Goal: Task Accomplishment & Management: Manage account settings

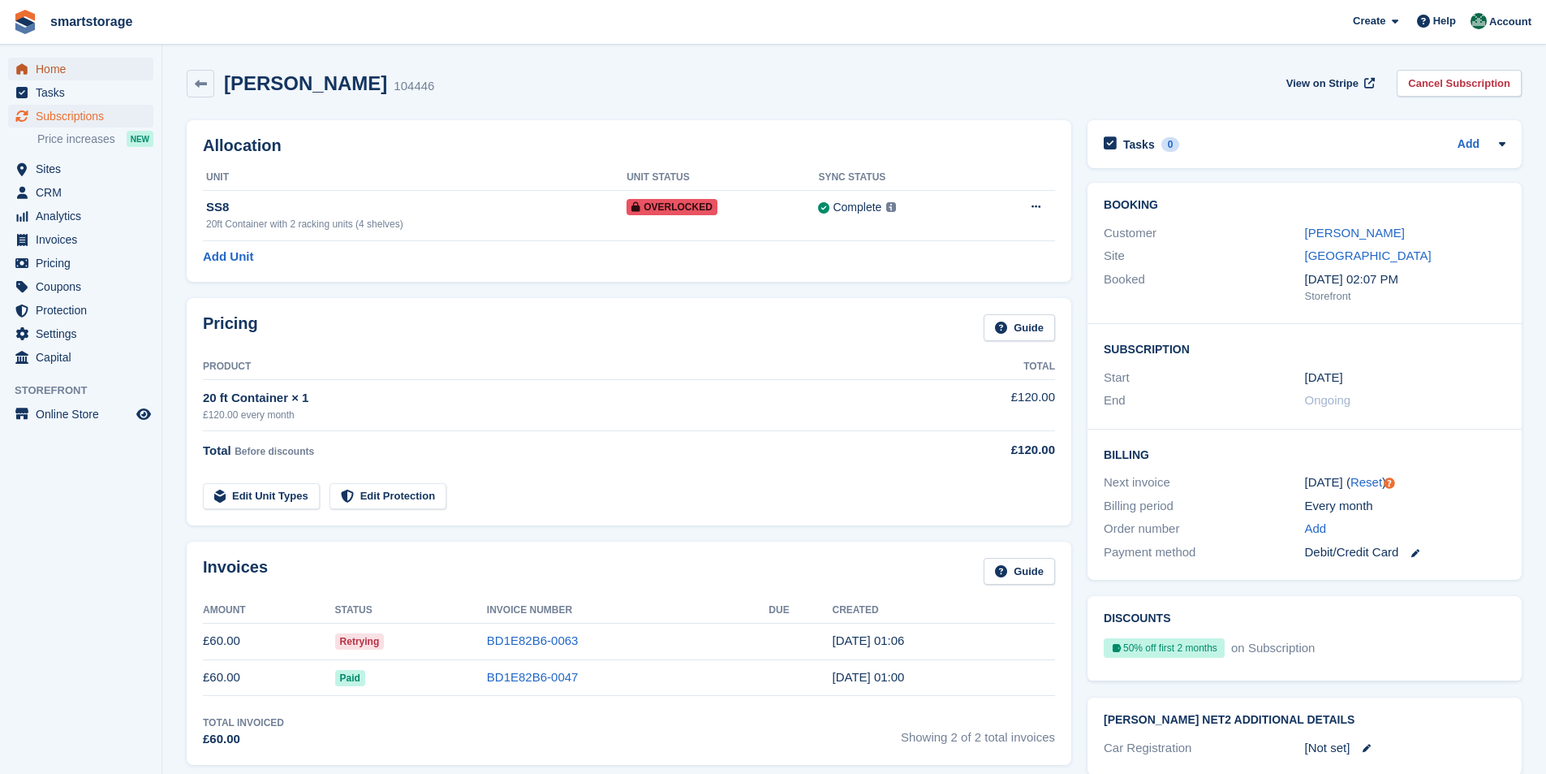
click at [55, 64] on span "Home" at bounding box center [84, 69] width 97 height 23
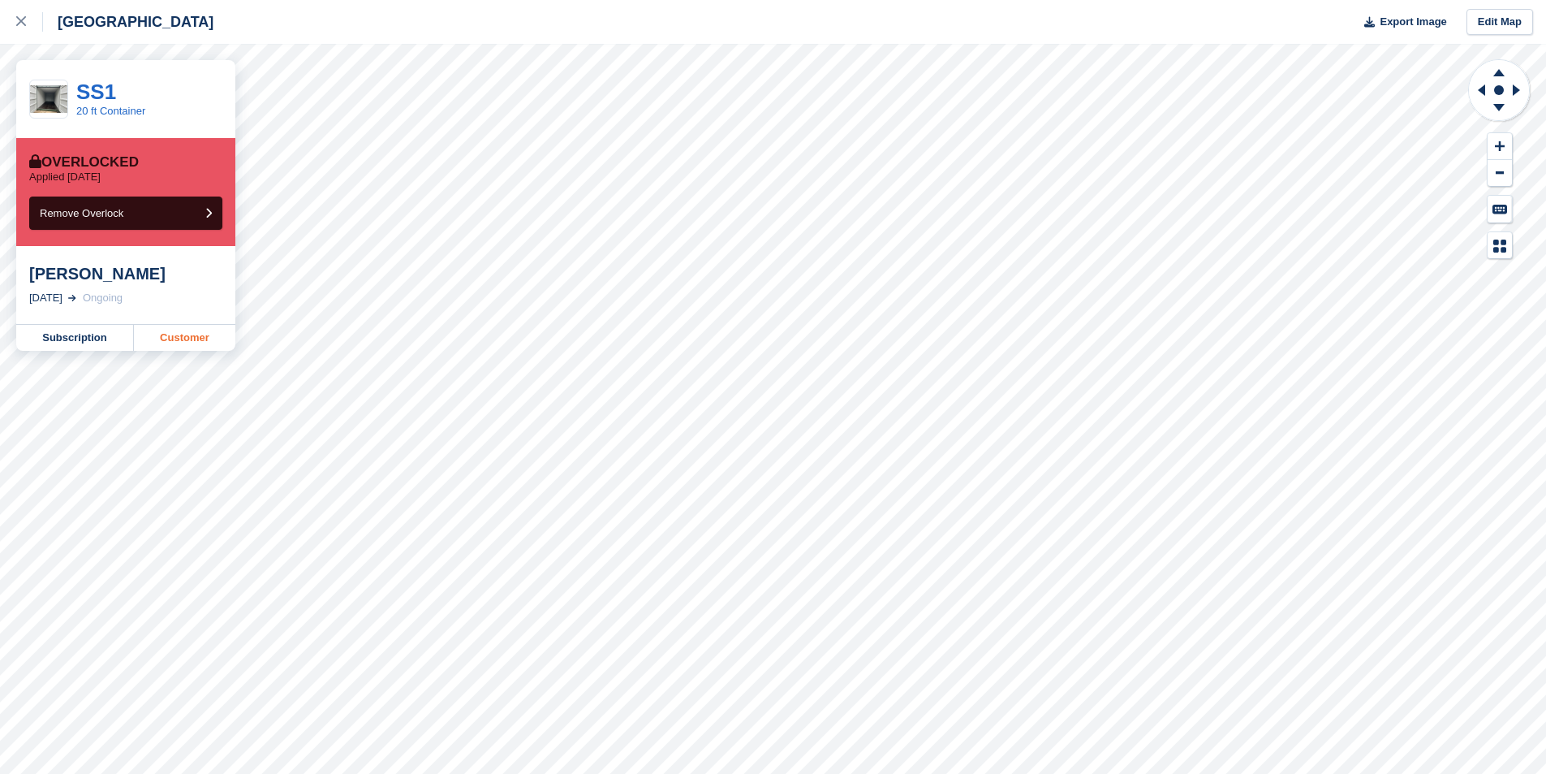
click at [205, 342] on link "Customer" at bounding box center [184, 338] width 101 height 26
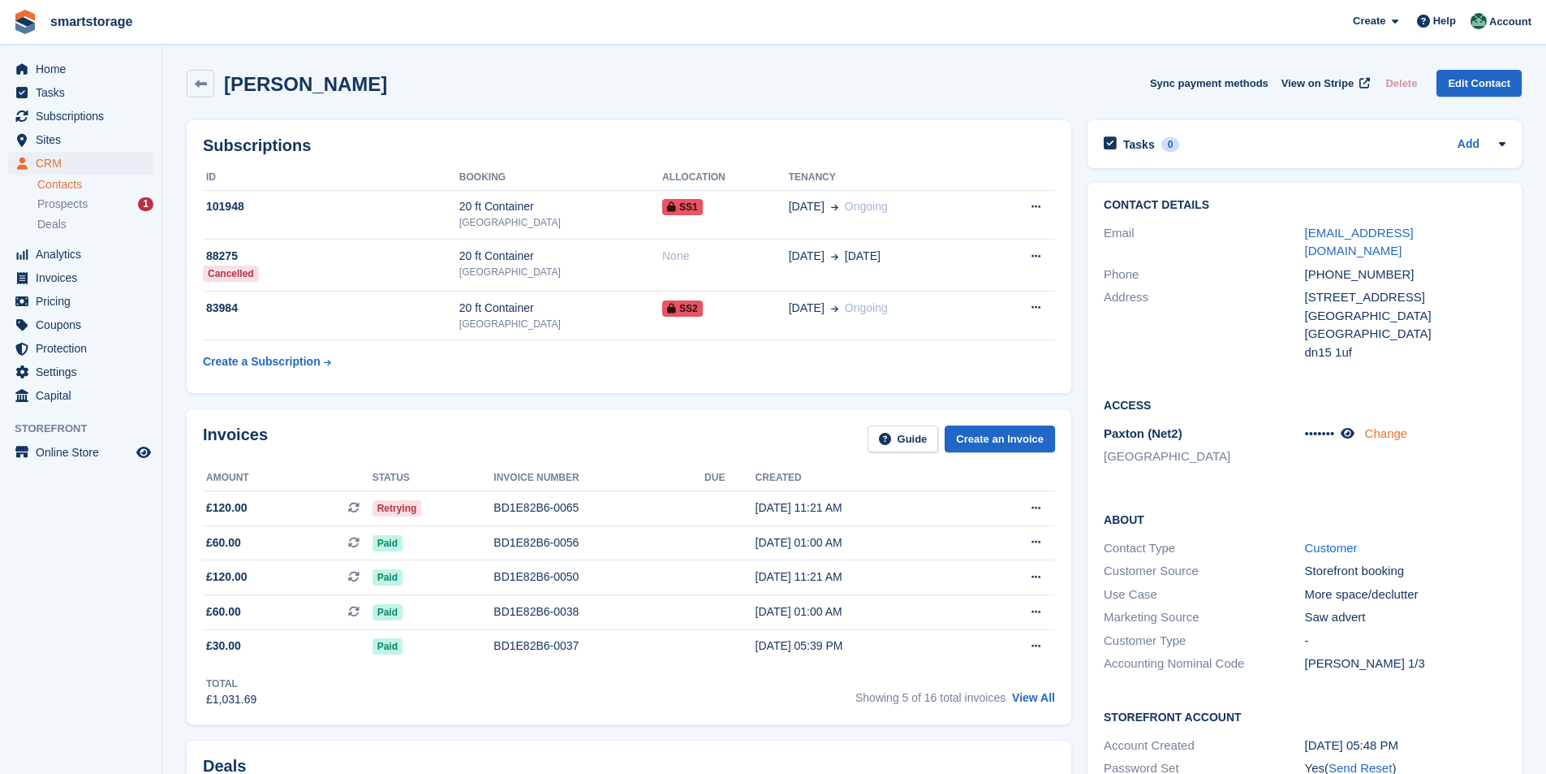
click at [1386, 426] on link "Change" at bounding box center [1386, 433] width 43 height 14
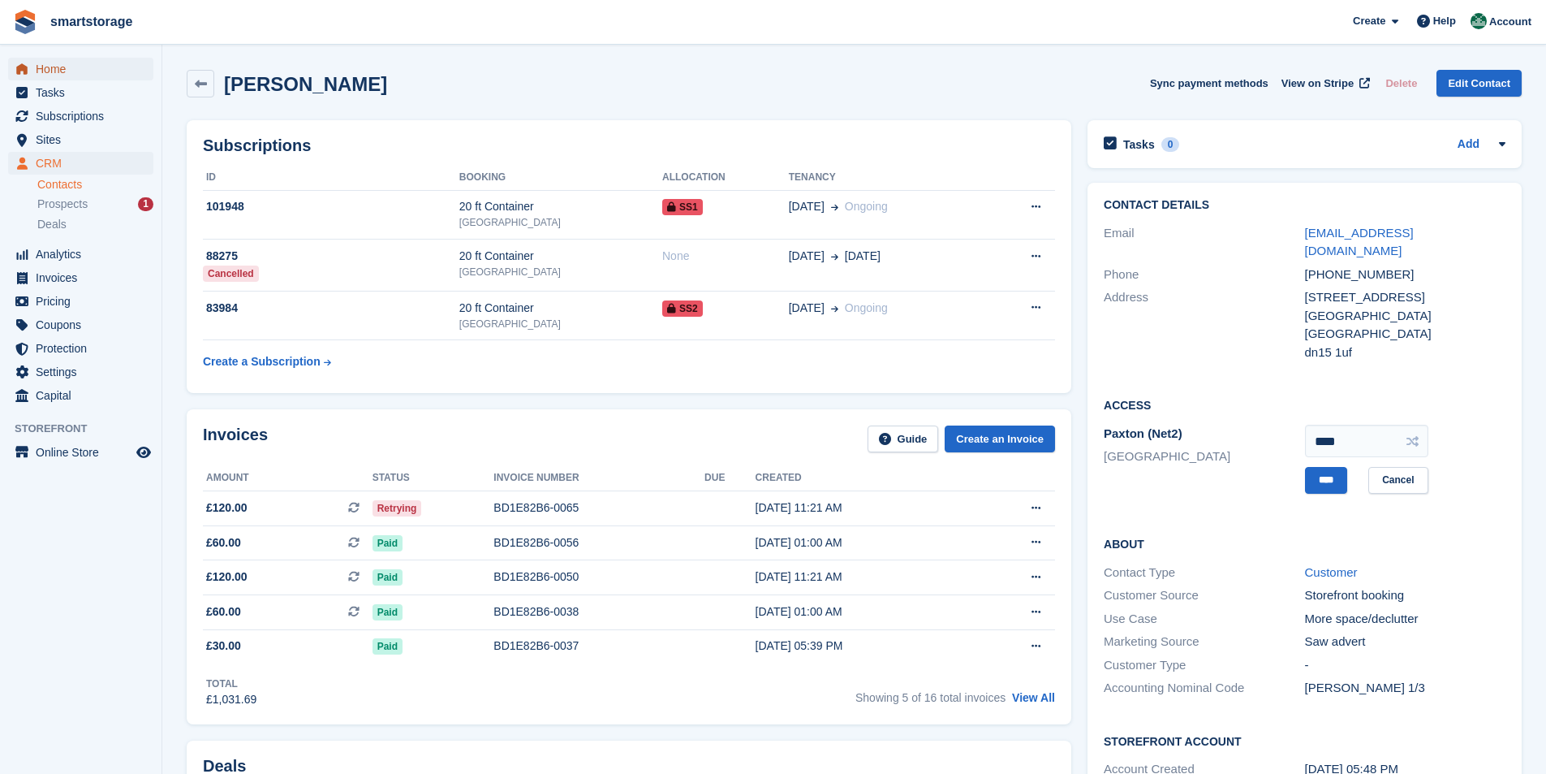
click at [41, 75] on span "Home" at bounding box center [84, 69] width 97 height 23
